Goal: Contribute content: Contribute content

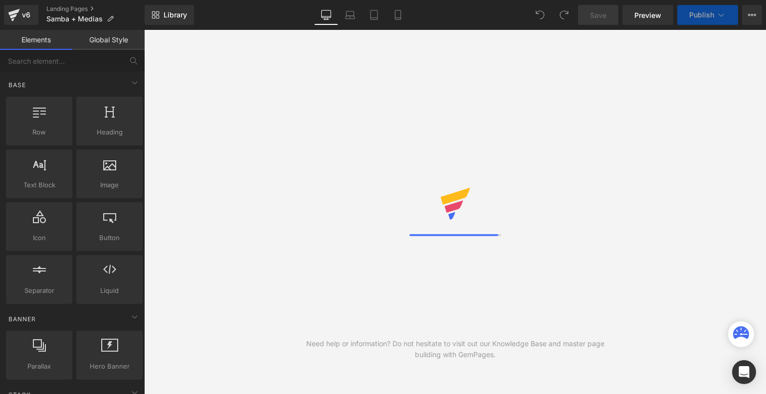
click at [394, 21] on link "Mobile" at bounding box center [398, 15] width 24 height 20
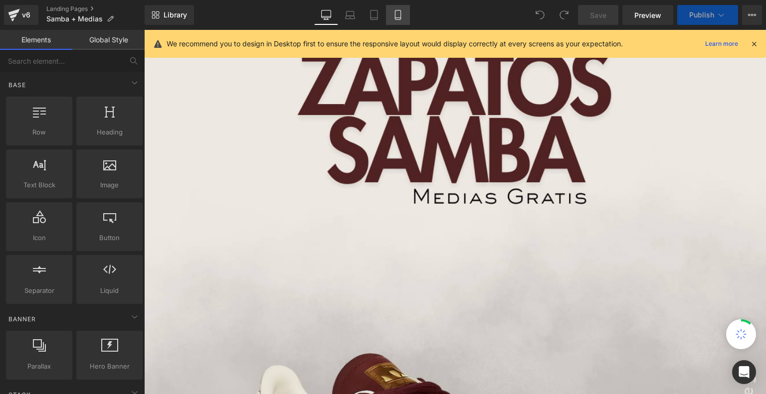
click at [400, 18] on icon at bounding box center [397, 18] width 5 height 0
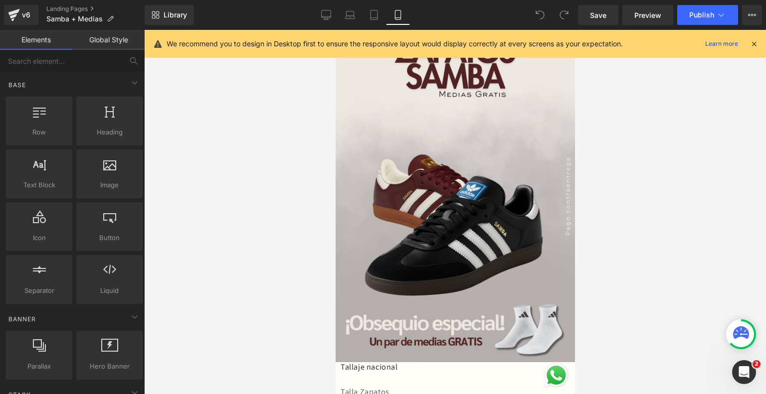
click at [754, 43] on icon at bounding box center [754, 43] width 9 height 9
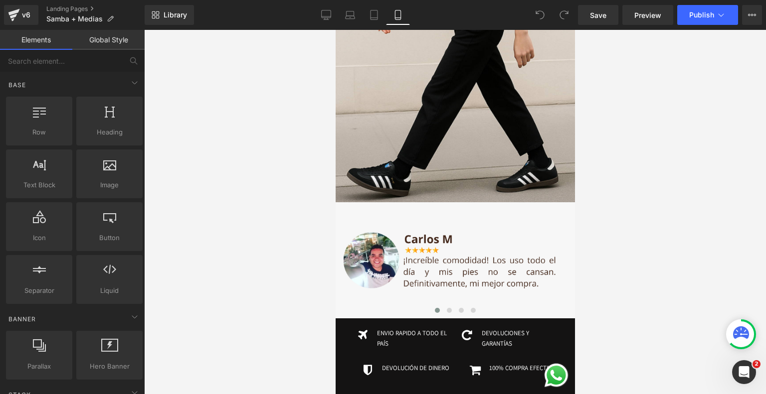
scroll to position [1963, 0]
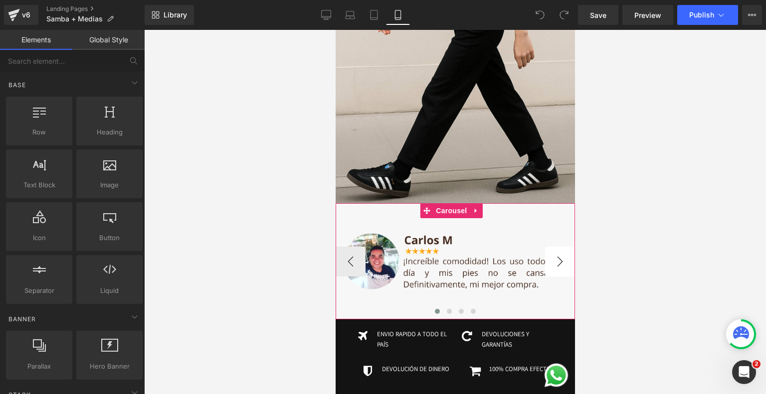
click at [559, 247] on button "›" at bounding box center [560, 262] width 30 height 30
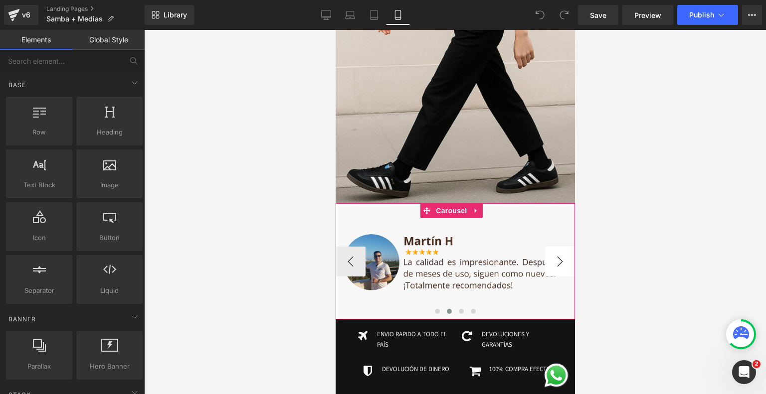
click at [550, 247] on button "›" at bounding box center [560, 262] width 30 height 30
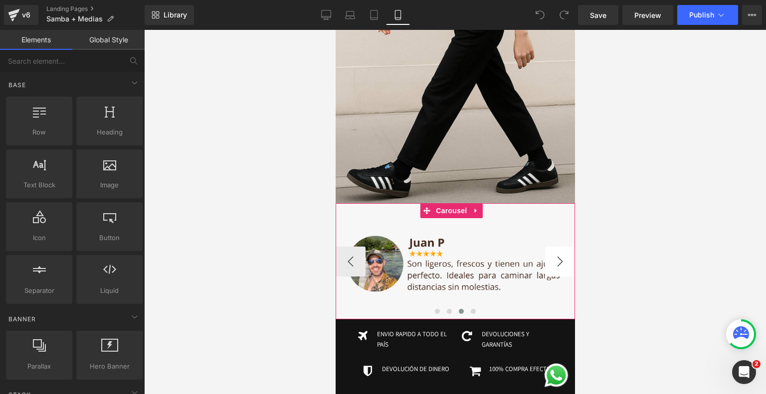
click at [560, 247] on button "›" at bounding box center [560, 262] width 30 height 30
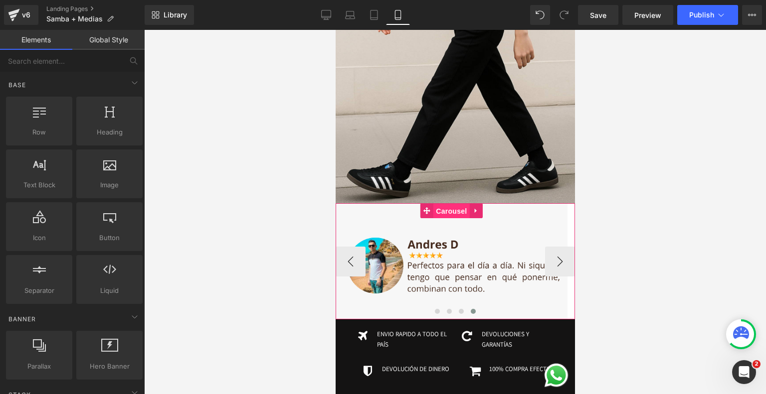
click at [449, 204] on span "Carousel" at bounding box center [451, 211] width 36 height 15
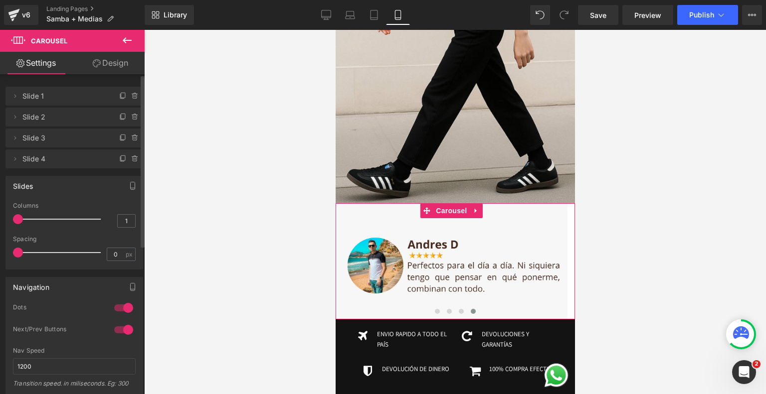
type input "2"
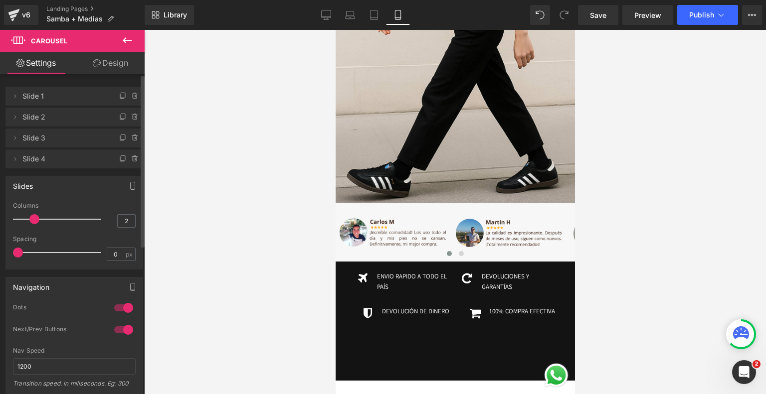
drag, startPoint x: 20, startPoint y: 220, endPoint x: 32, endPoint y: 219, distance: 12.0
click at [32, 219] on span at bounding box center [34, 219] width 10 height 10
click at [129, 38] on icon at bounding box center [127, 40] width 12 height 12
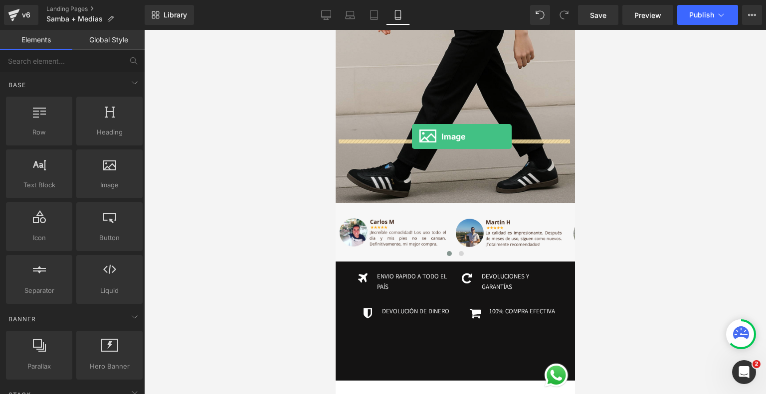
drag, startPoint x: 453, startPoint y: 213, endPoint x: 411, endPoint y: 137, distance: 86.4
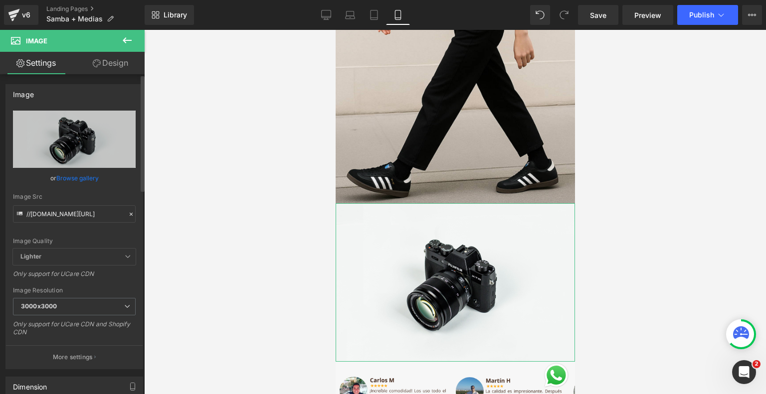
click at [68, 174] on link "Browse gallery" at bounding box center [77, 178] width 42 height 17
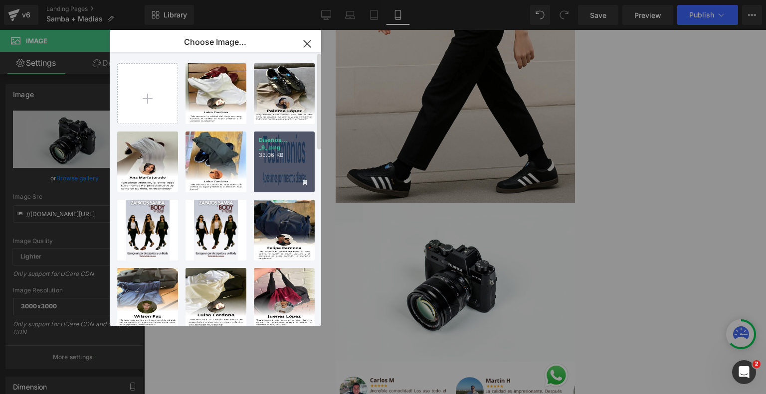
click at [284, 164] on div "Diseños... _9_.png 33.06 KB" at bounding box center [284, 162] width 61 height 61
type input "[URL][DOMAIN_NAME]"
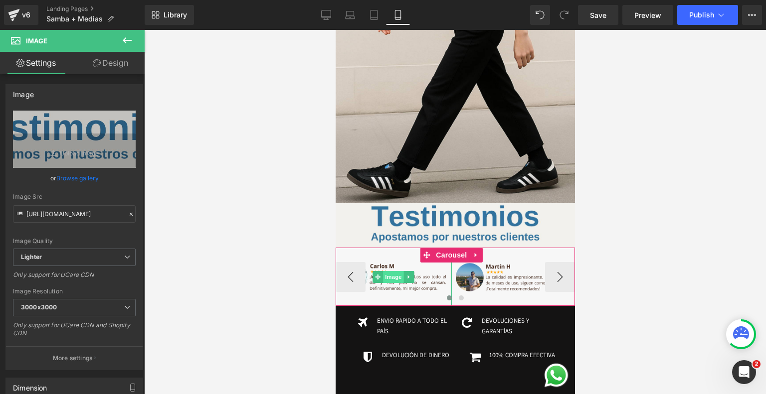
click at [390, 271] on span "Image" at bounding box center [392, 277] width 21 height 12
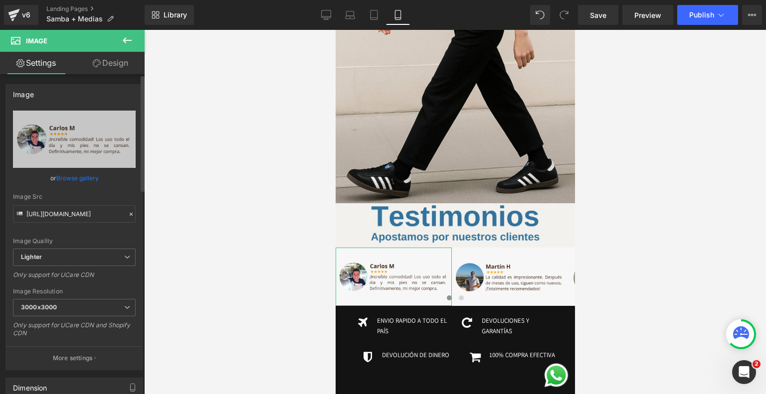
click at [75, 175] on link "Browse gallery" at bounding box center [77, 178] width 42 height 17
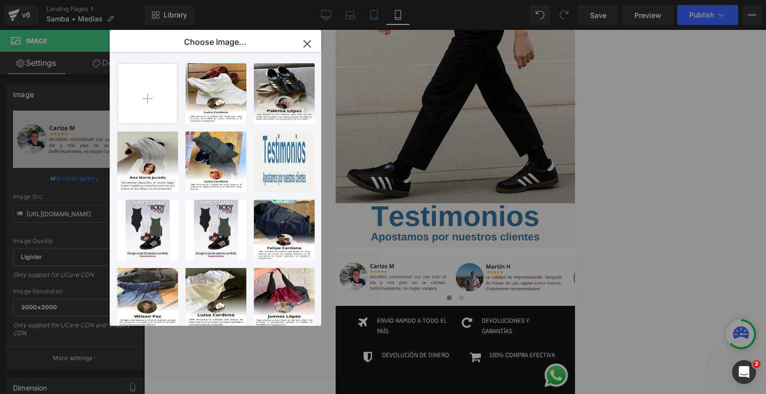
type input "C:\fakepath\Testimonos V2 (26).png"
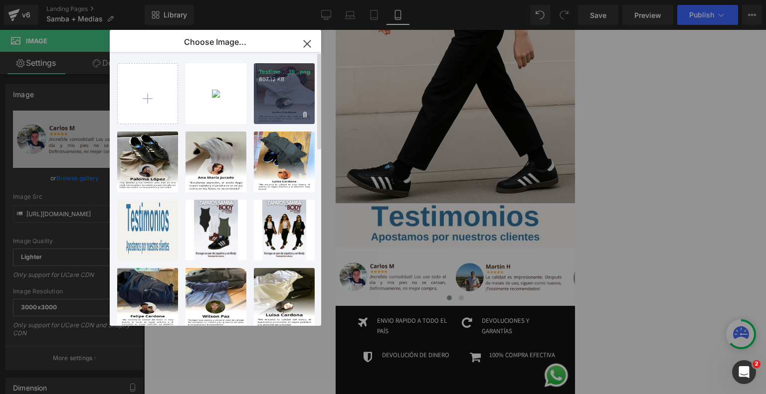
type input "C:\fakepath\Testimonos V2 (25).png"
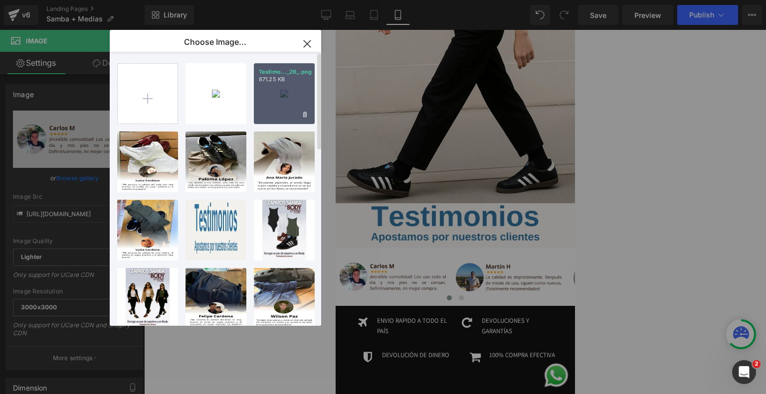
type input "C:\fakepath\Testimonos V2 (24).png"
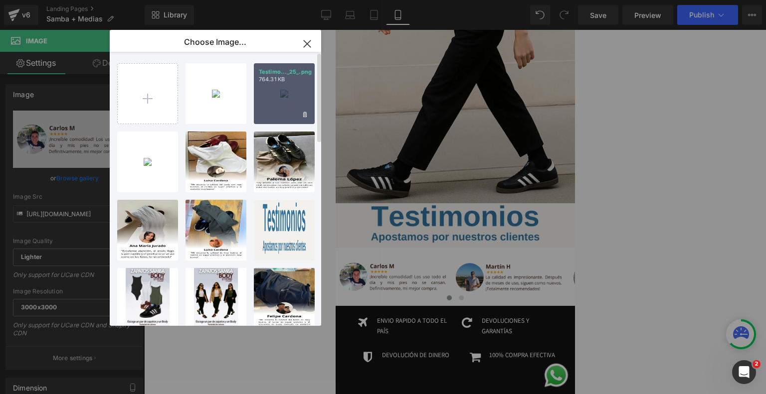
type input "C:\fakepath\Testimonos V2 (23).png"
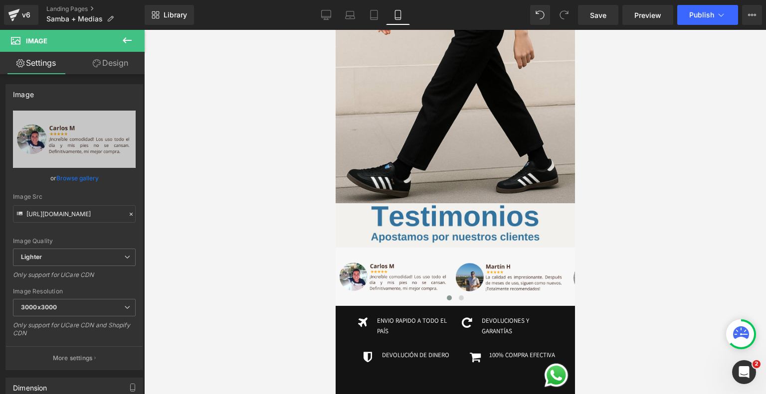
click at [716, 0] on div "Image You are previewing how the will restyle your page. You can not edit Eleme…" at bounding box center [383, 0] width 766 height 0
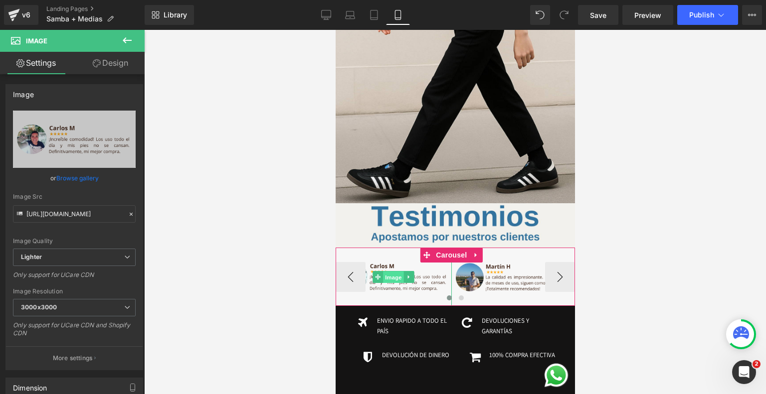
click at [392, 271] on span "Image" at bounding box center [392, 277] width 21 height 12
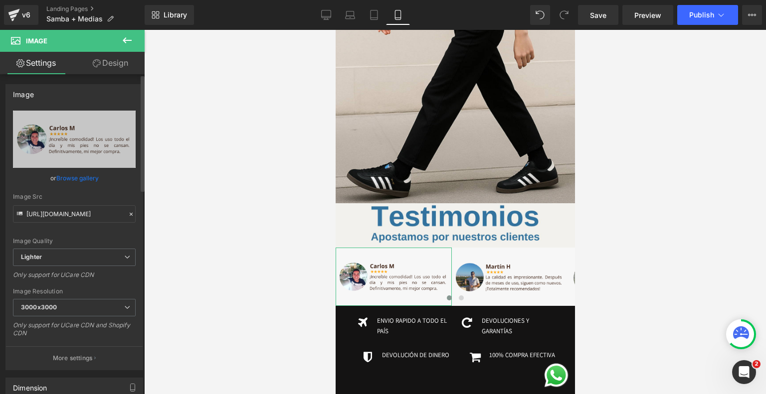
click at [74, 178] on link "Browse gallery" at bounding box center [77, 178] width 42 height 17
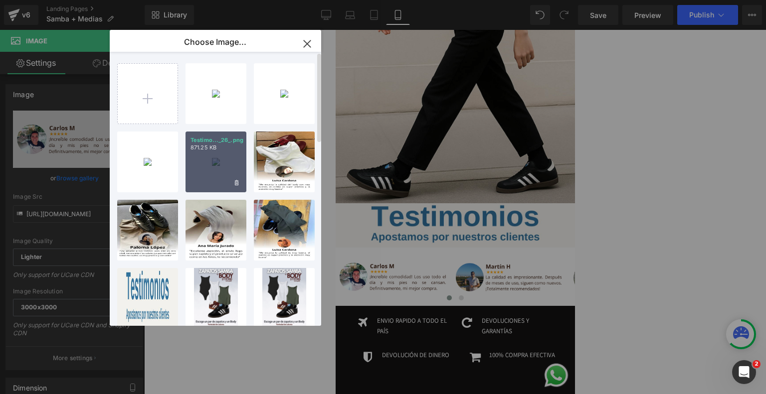
click at [219, 164] on div "Testimo..._26_.png 871.25 KB" at bounding box center [216, 162] width 61 height 61
type input "[URL][DOMAIN_NAME]"
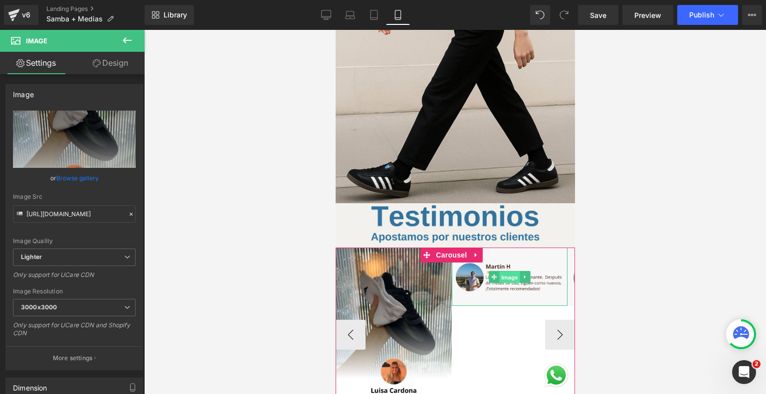
click at [505, 271] on span "Image" at bounding box center [509, 277] width 21 height 12
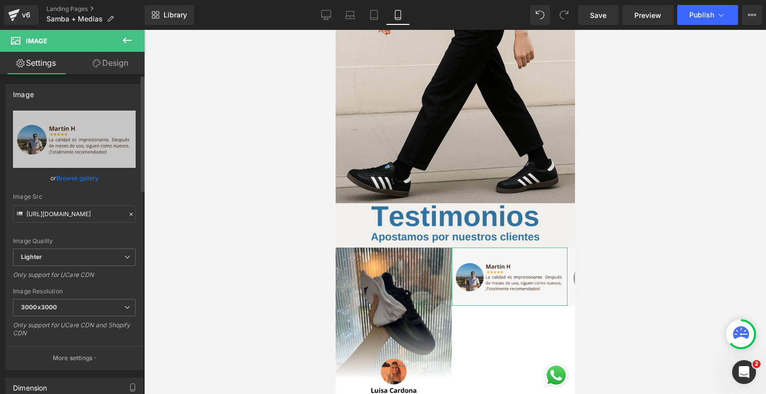
click at [77, 174] on link "Browse gallery" at bounding box center [77, 178] width 42 height 17
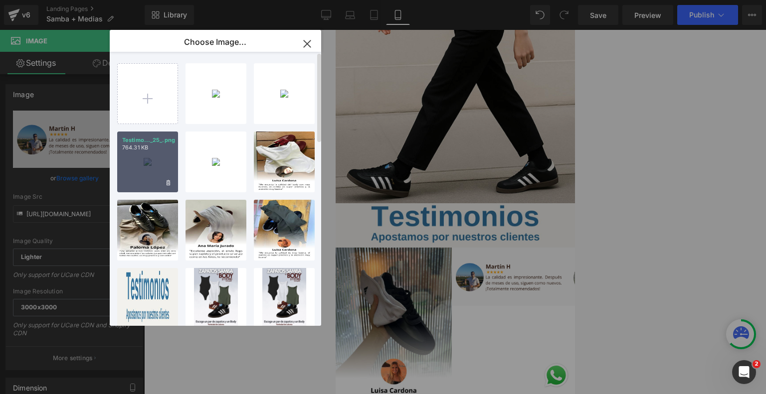
click at [146, 153] on div "Testimo..._25_.png 764.31 KB" at bounding box center [147, 162] width 61 height 61
type input "[URL][DOMAIN_NAME]"
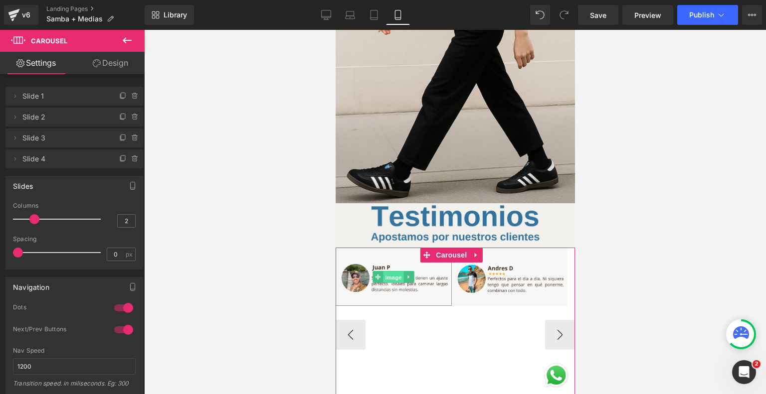
click at [391, 271] on span "Image" at bounding box center [392, 277] width 21 height 12
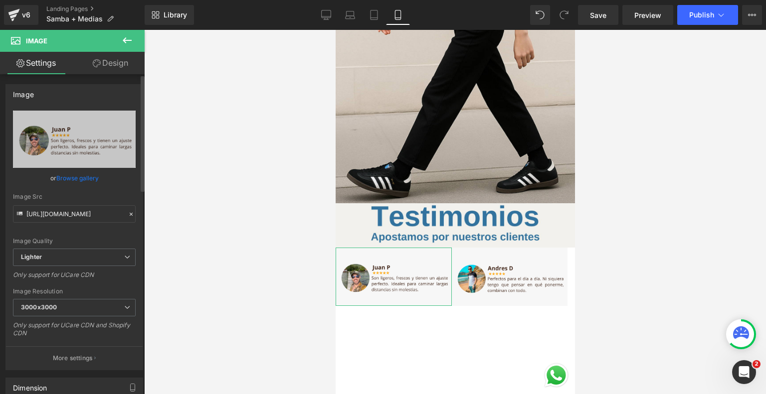
click at [75, 175] on link "Browse gallery" at bounding box center [77, 178] width 42 height 17
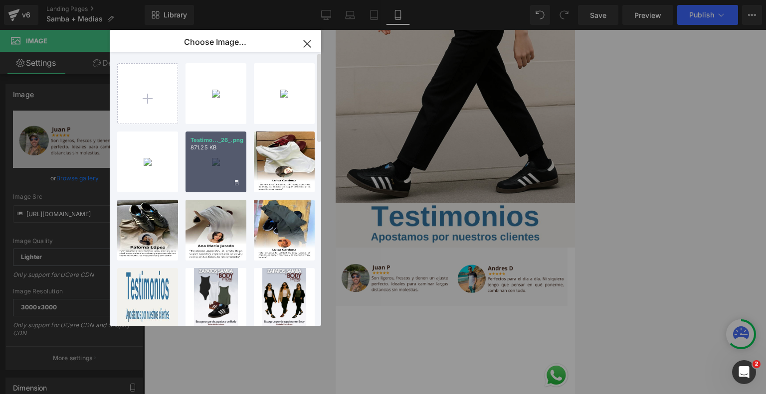
click at [222, 149] on p "871.25 KB" at bounding box center [215, 147] width 51 height 7
type input "[URL][DOMAIN_NAME]"
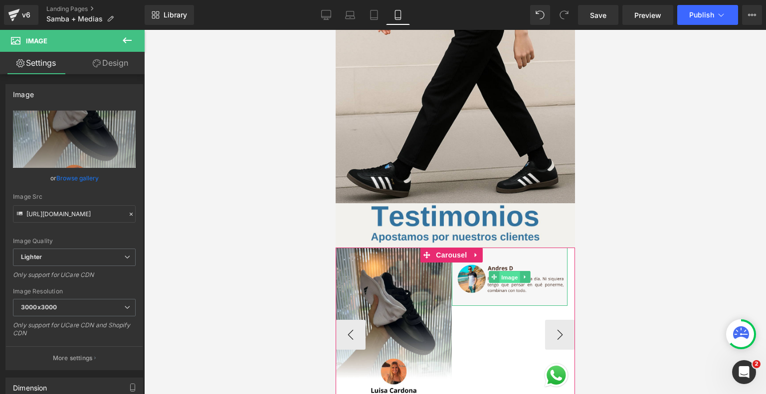
click at [509, 271] on span "Image" at bounding box center [509, 277] width 21 height 12
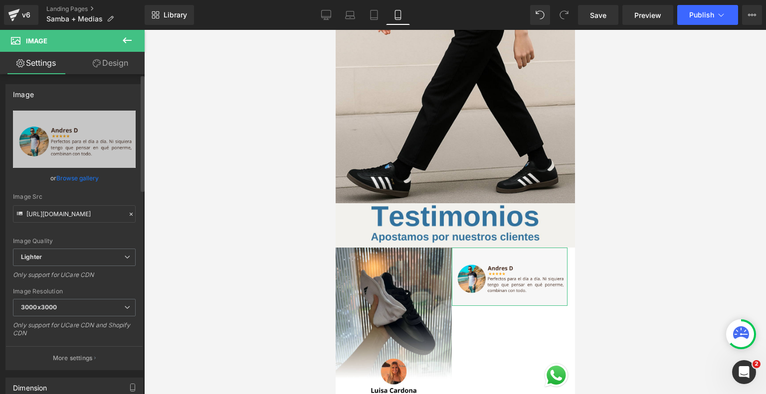
click at [81, 174] on link "Browse gallery" at bounding box center [77, 178] width 42 height 17
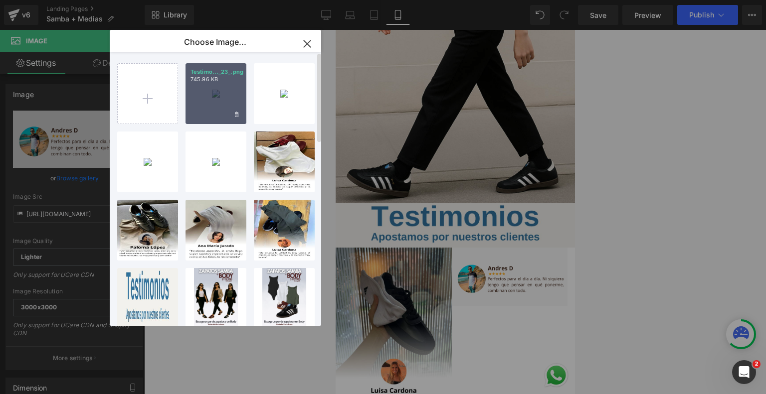
click at [221, 91] on div "Testimo..._23_.png 745.96 KB" at bounding box center [216, 93] width 61 height 61
type input "[URL][DOMAIN_NAME]"
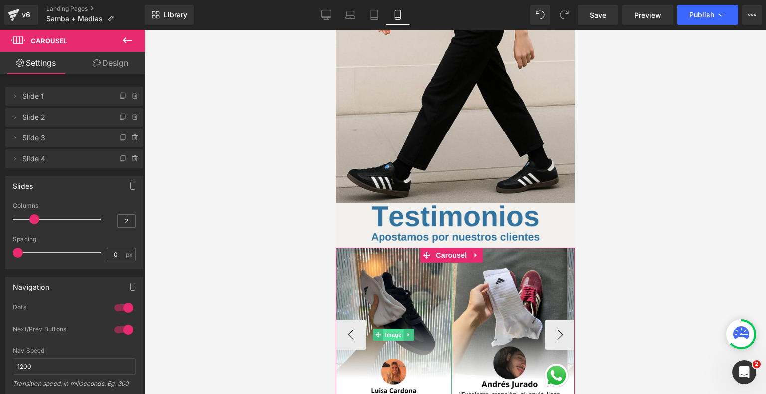
click at [392, 329] on span "Image" at bounding box center [392, 335] width 21 height 12
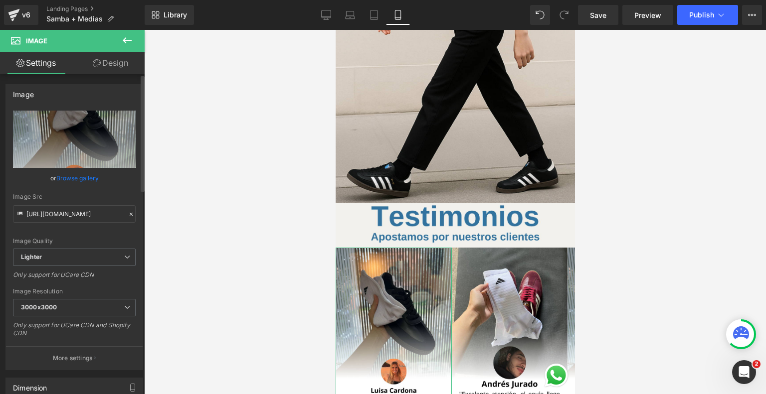
click at [77, 176] on link "Browse gallery" at bounding box center [77, 178] width 42 height 17
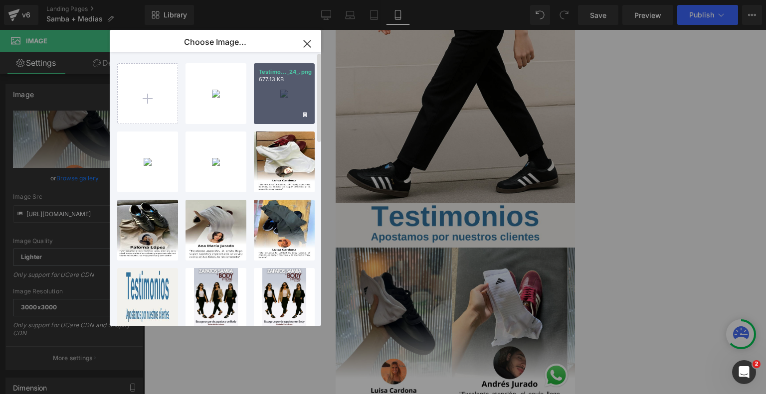
click at [272, 105] on div "Testimo..._24_.png 677.13 KB" at bounding box center [284, 93] width 61 height 61
type input "[URL][DOMAIN_NAME]"
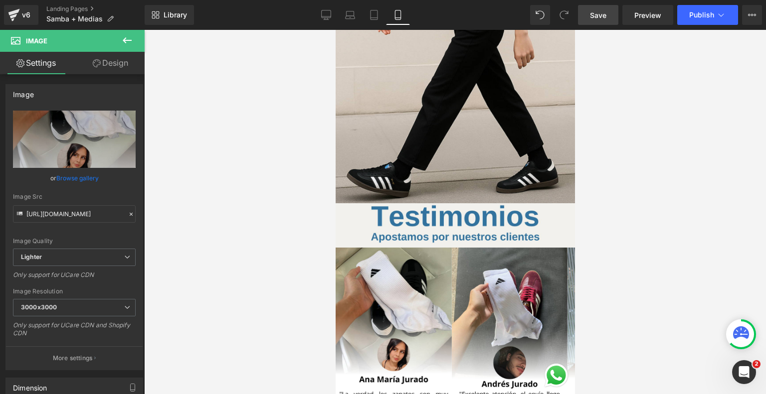
click at [601, 10] on span "Save" at bounding box center [598, 15] width 16 height 10
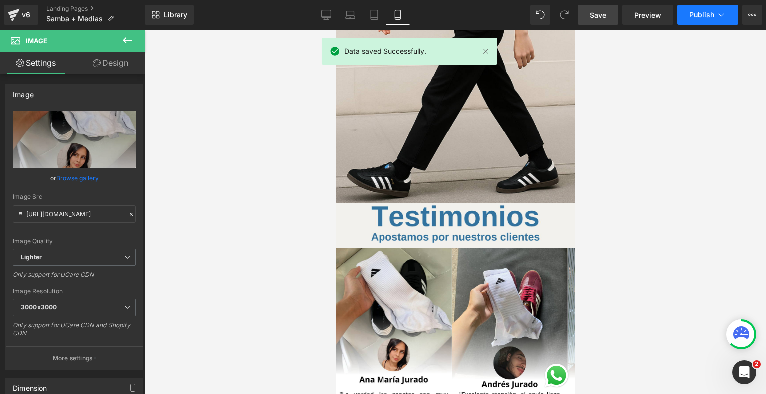
click at [713, 12] on span "Publish" at bounding box center [701, 15] width 25 height 8
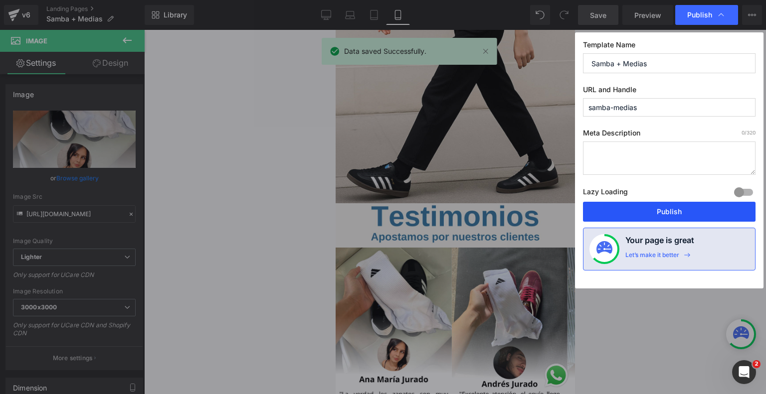
click at [649, 212] on button "Publish" at bounding box center [669, 212] width 173 height 20
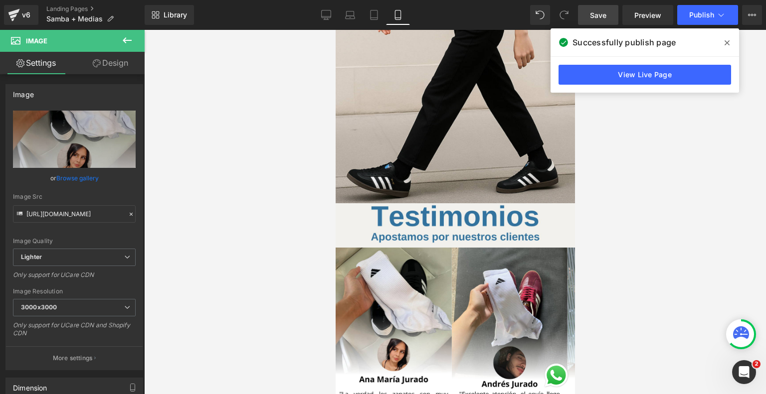
click at [730, 39] on span at bounding box center [727, 43] width 16 height 16
